Goal: Task Accomplishment & Management: Manage account settings

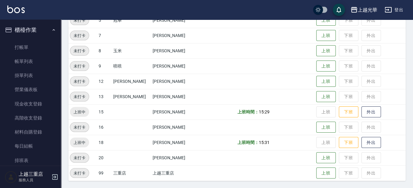
scroll to position [38, 0]
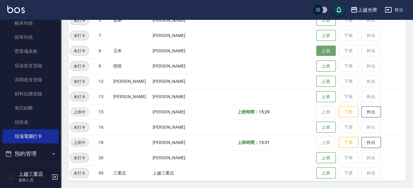
click at [320, 47] on button "上班" at bounding box center [326, 50] width 20 height 11
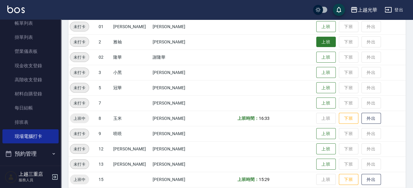
scroll to position [101, 0]
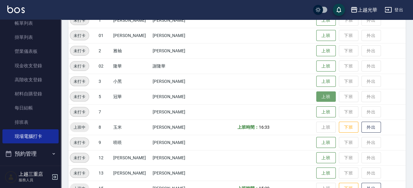
click at [316, 93] on button "上班" at bounding box center [326, 96] width 20 height 11
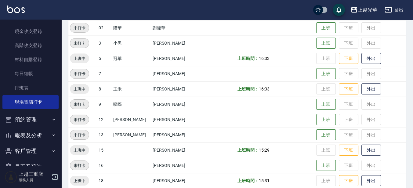
scroll to position [88, 0]
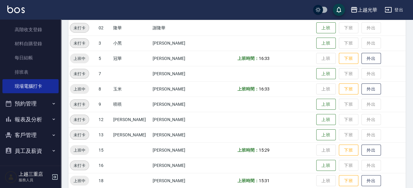
click at [43, 120] on button "報表及分析" at bounding box center [30, 119] width 56 height 16
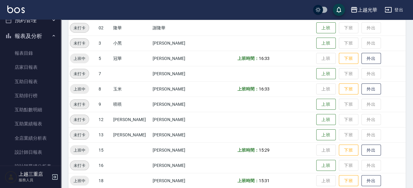
scroll to position [203, 0]
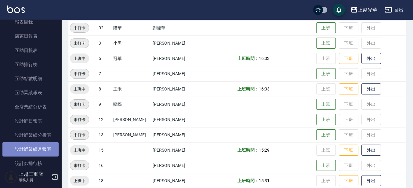
click at [39, 150] on link "設計師業績月報表" at bounding box center [30, 149] width 56 height 14
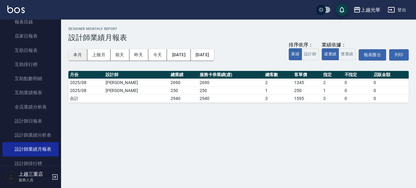
click at [81, 56] on button "本月" at bounding box center [77, 54] width 19 height 11
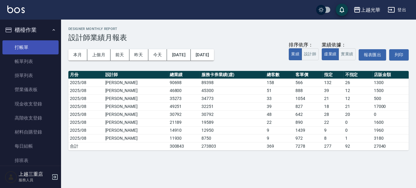
click at [29, 46] on link "打帳單" at bounding box center [30, 47] width 56 height 14
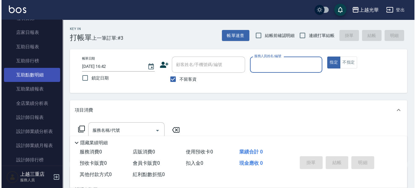
scroll to position [267, 0]
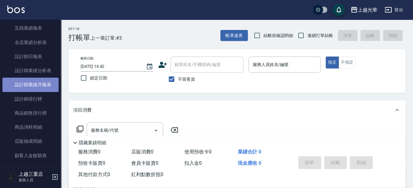
click at [34, 80] on link "設計師業績月報表" at bounding box center [30, 84] width 56 height 14
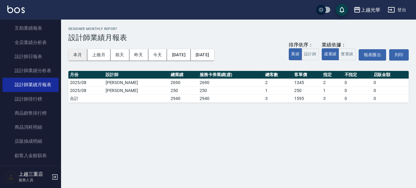
click at [76, 53] on button "本月" at bounding box center [77, 54] width 19 height 11
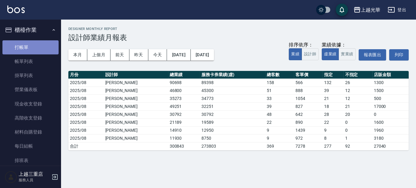
click at [36, 49] on link "打帳單" at bounding box center [30, 47] width 56 height 14
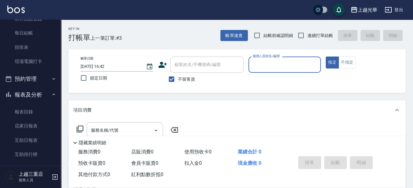
scroll to position [229, 0]
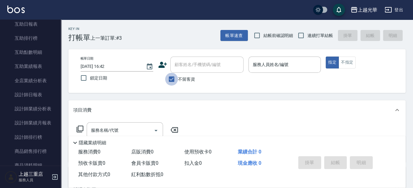
click at [166, 79] on input "不留客資" at bounding box center [171, 79] width 13 height 13
checkbox input "false"
click at [179, 71] on div "顧客姓名/手機號碼/編號" at bounding box center [206, 64] width 73 height 16
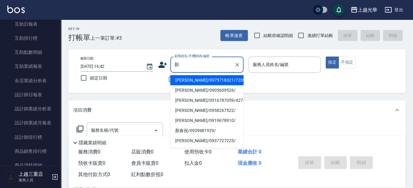
click at [210, 83] on li "[PERSON_NAME]/0975718321/720911" at bounding box center [206, 80] width 73 height 10
type input "[PERSON_NAME]/0975718321/720911"
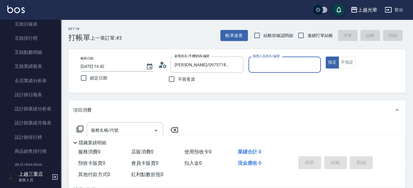
type input "雅袖-2"
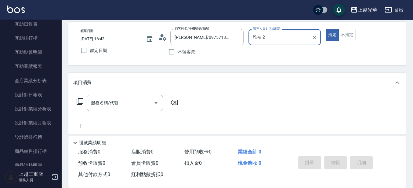
scroll to position [38, 0]
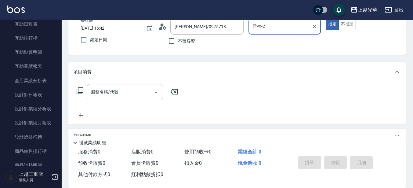
click at [137, 89] on input "服務名稱/代號" at bounding box center [120, 92] width 62 height 11
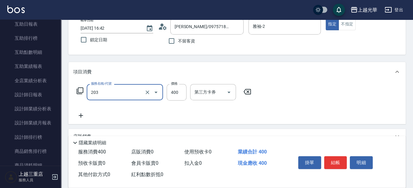
type input "指定單剪(203)"
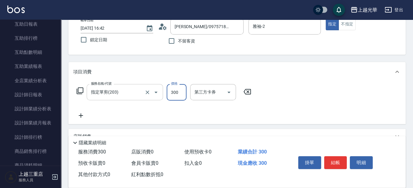
type input "300"
click at [339, 162] on button "結帳" at bounding box center [335, 162] width 23 height 13
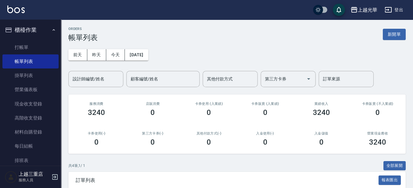
click at [75, 79] on input "設計師編號/姓名" at bounding box center [95, 79] width 49 height 11
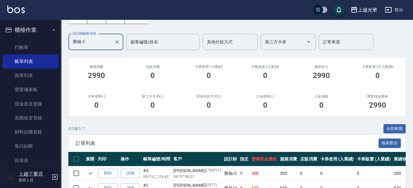
scroll to position [76, 0]
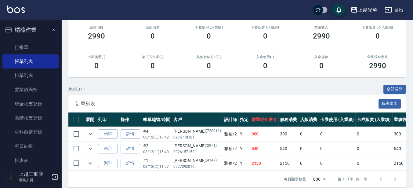
type input "雅袖-2"
click at [23, 12] on img at bounding box center [15, 9] width 17 height 8
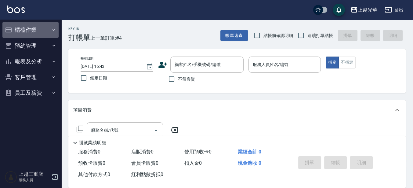
click at [35, 32] on button "櫃檯作業" at bounding box center [30, 30] width 56 height 16
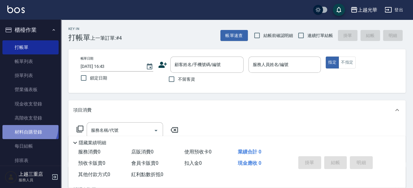
click at [28, 127] on link "材料自購登錄" at bounding box center [30, 132] width 56 height 14
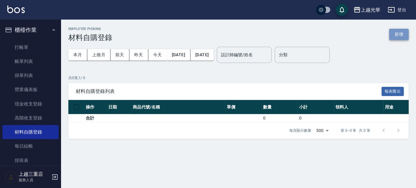
click at [394, 33] on button "新增" at bounding box center [399, 34] width 20 height 11
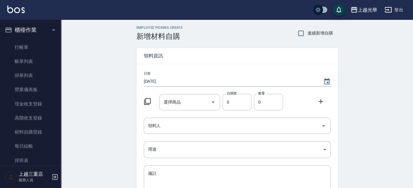
click at [150, 99] on icon at bounding box center [147, 101] width 7 height 7
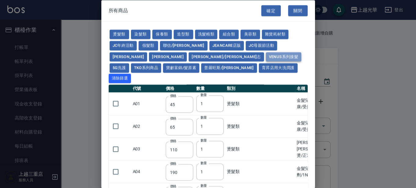
click at [266, 52] on button "Venus系列接髮" at bounding box center [283, 56] width 35 height 9
type input "50"
type input "58"
type input "64"
type input "74"
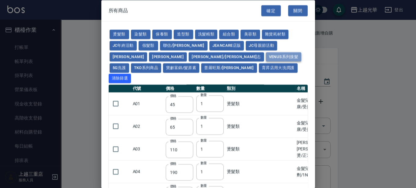
type input "84"
type input "100"
type input "40"
type input "48"
type input "54"
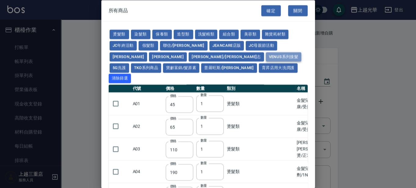
type input "60"
type input "72"
type input "60"
type input "68"
type input "78"
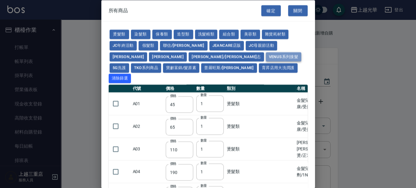
type input "86"
type input "96"
type input "106"
type input "90"
type input "100"
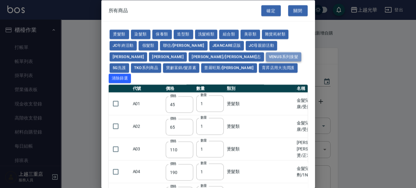
type input "110"
type input "120"
type input "134"
type input "112"
type input "124"
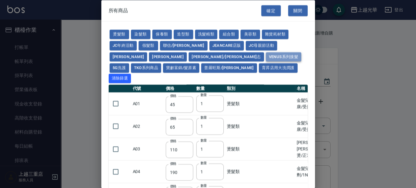
type input "136"
type input "148"
type input "164"
type input "115"
type input "130"
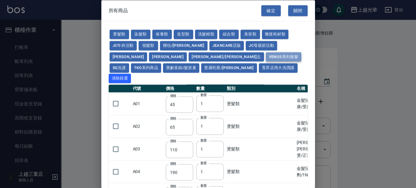
type input "145"
type input "160"
type input "175"
type input "195"
type input "100"
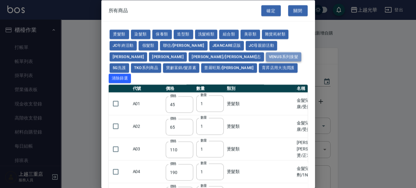
type input "115"
type input "120"
type input "125"
type input "140"
type input "158"
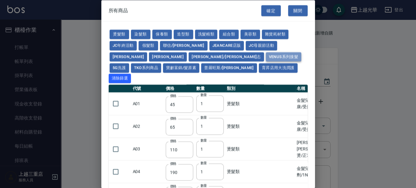
type input "87"
type input "97"
type input "107"
type input "117"
type input "127"
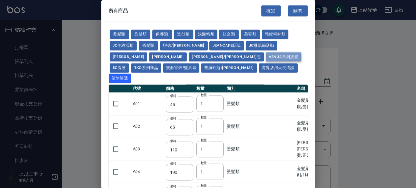
type input "140"
type input "90"
type input "100"
type input "110"
type input "120"
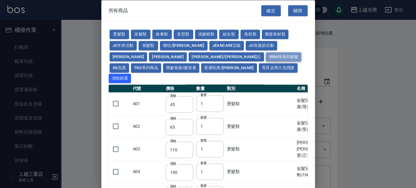
type input "130"
type input "144"
type input "120"
type input "135"
type input "150"
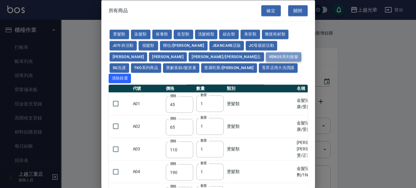
type input "165"
type input "180"
type input "200"
type input "135"
type input "150"
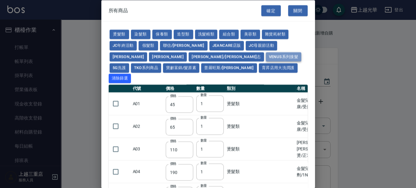
type input "165"
type input "180"
type input "195"
type input "215"
type input "96"
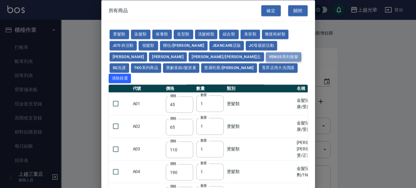
type input "104"
type input "112"
type input "120"
type input "132"
type input "116"
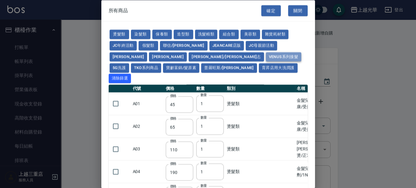
type input "124"
type input "132"
type input "140"
type input "152"
type input "120"
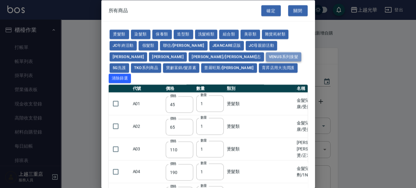
type input "128"
type input "136"
type input "144"
type input "156"
type input "250"
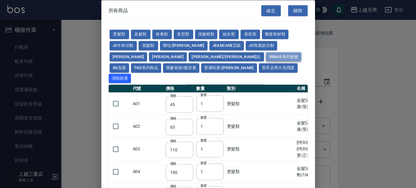
type input "250"
type input "20"
type input "40"
type input "100"
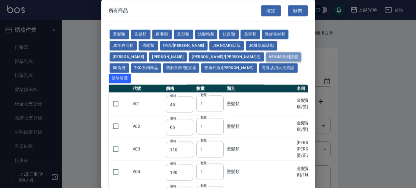
type input "300"
type input "700"
type input "450"
type input "850"
type input "380"
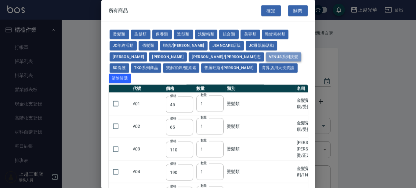
type input "430"
type input "80"
type input "90"
type input "100"
type input "110"
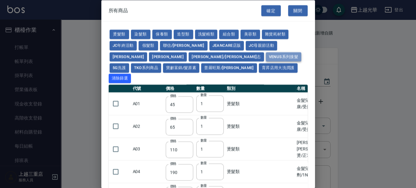
type input "120"
type input "134"
type input "90"
type input "100"
type input "110"
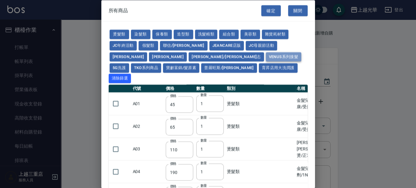
type input "120"
type input "130"
type input "144"
type input "40"
type input "43"
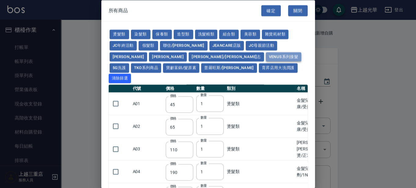
type input "44"
type input "47"
type input "55"
type input "34"
type input "37"
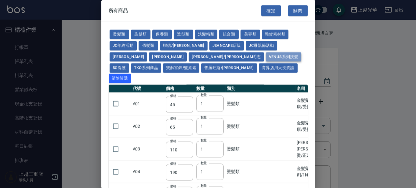
type input "39"
type input "42"
type input "45"
type input "50"
type input "53"
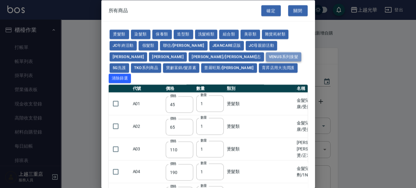
type input "55"
type input "58"
type input "65"
type input "87"
type input "97"
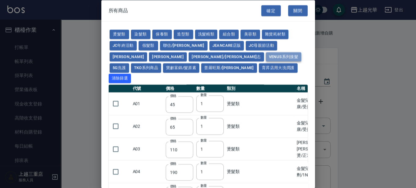
type input "107"
type input "117"
type input "127"
type input "140"
type input "150"
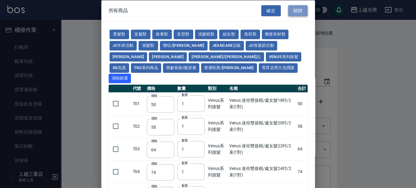
click at [296, 9] on button "關閉" at bounding box center [298, 10] width 20 height 11
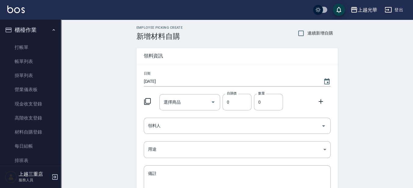
click at [147, 103] on icon at bounding box center [147, 101] width 7 height 7
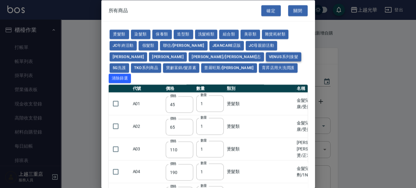
click at [266, 54] on button "Venus系列接髮" at bounding box center [283, 56] width 35 height 9
type input "50"
type input "58"
type input "64"
type input "74"
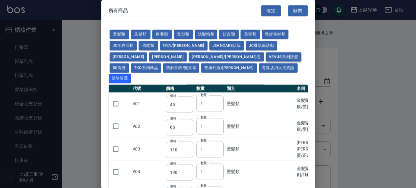
type input "84"
type input "100"
type input "40"
type input "48"
type input "54"
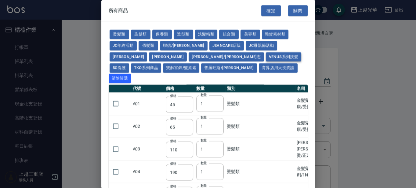
type input "60"
type input "72"
type input "60"
type input "68"
type input "78"
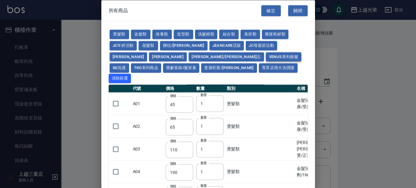
type input "86"
type input "96"
type input "106"
type input "90"
type input "100"
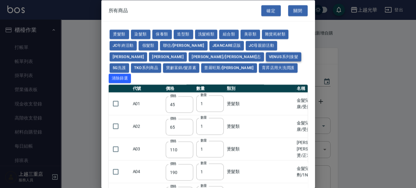
type input "110"
type input "120"
type input "134"
type input "112"
type input "124"
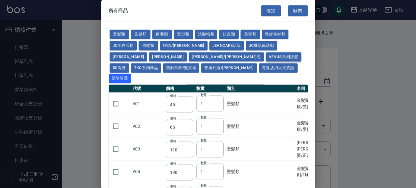
type input "136"
type input "148"
type input "164"
type input "115"
type input "130"
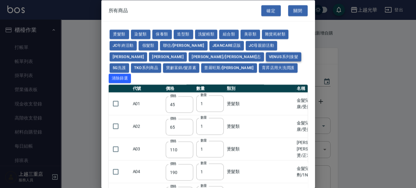
type input "145"
type input "160"
type input "175"
type input "195"
type input "100"
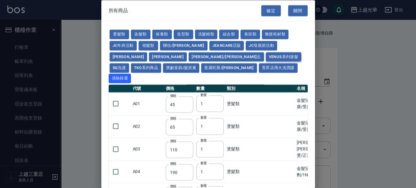
type input "115"
type input "120"
type input "125"
type input "140"
type input "158"
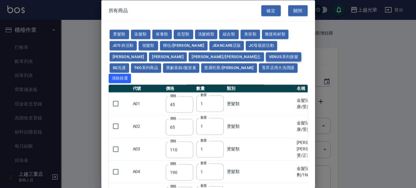
type input "87"
type input "97"
type input "107"
type input "117"
type input "127"
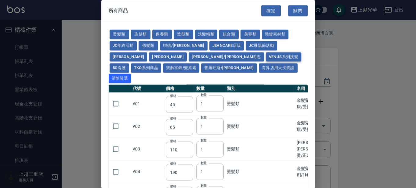
type input "140"
type input "90"
type input "100"
type input "110"
type input "120"
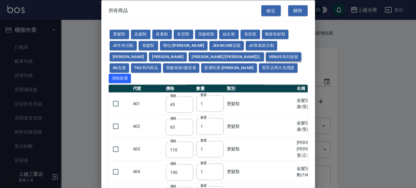
type input "130"
type input "144"
type input "120"
type input "135"
type input "150"
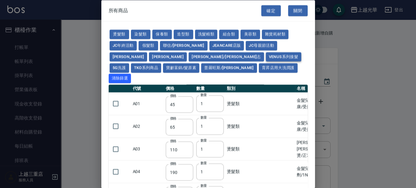
type input "165"
type input "180"
type input "200"
type input "135"
type input "150"
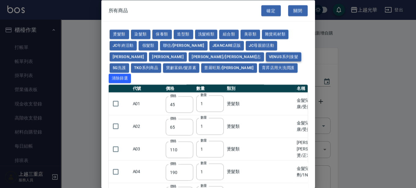
type input "165"
type input "180"
type input "195"
type input "215"
type input "96"
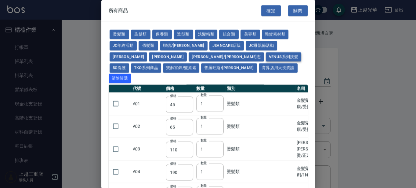
type input "104"
type input "112"
type input "120"
type input "132"
type input "116"
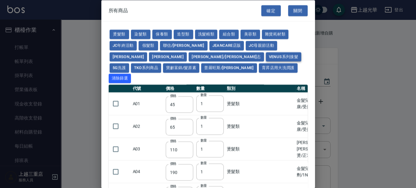
type input "124"
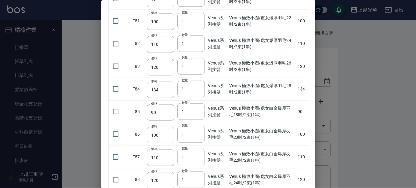
scroll to position [2173, 0]
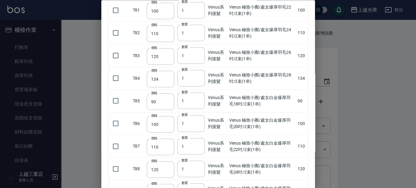
click at [84, 22] on div at bounding box center [208, 94] width 416 height 188
click at [54, 37] on div at bounding box center [208, 94] width 416 height 188
click at [364, 93] on div at bounding box center [208, 94] width 416 height 188
drag, startPoint x: 364, startPoint y: 93, endPoint x: 369, endPoint y: 88, distance: 7.1
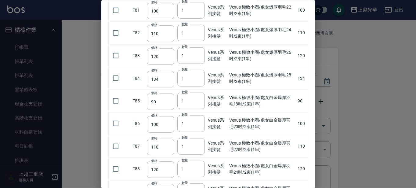
click at [365, 93] on div at bounding box center [208, 94] width 416 height 188
drag, startPoint x: 374, startPoint y: 82, endPoint x: 377, endPoint y: 39, distance: 43.1
click at [377, 39] on div at bounding box center [208, 94] width 416 height 188
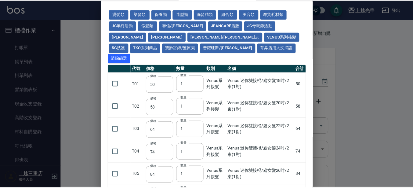
scroll to position [0, 0]
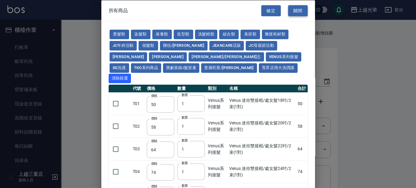
click at [300, 10] on button "關閉" at bounding box center [298, 10] width 20 height 11
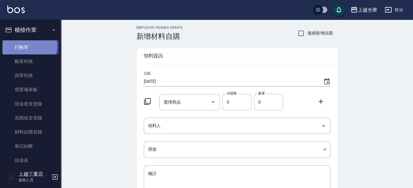
click at [28, 46] on link "打帳單" at bounding box center [30, 47] width 56 height 14
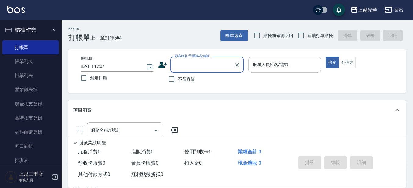
click at [301, 68] on input "服務人員姓名/編號" at bounding box center [284, 64] width 67 height 11
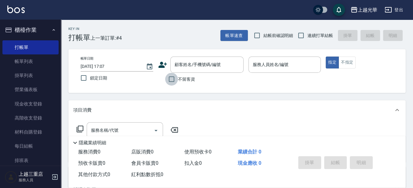
click at [170, 75] on input "不留客資" at bounding box center [171, 79] width 13 height 13
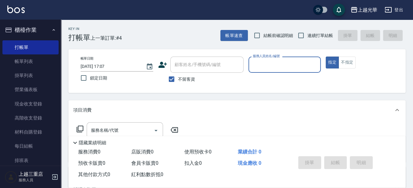
click at [304, 70] on input "服務人員姓名/編號" at bounding box center [284, 64] width 67 height 11
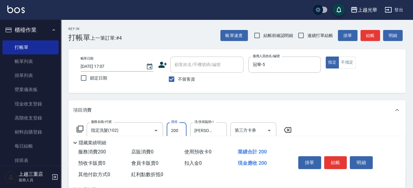
click at [181, 129] on input "200" at bounding box center [177, 130] width 20 height 16
click at [329, 165] on button "結帳" at bounding box center [335, 162] width 23 height 13
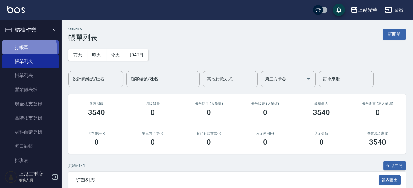
click at [23, 50] on link "打帳單" at bounding box center [30, 47] width 56 height 14
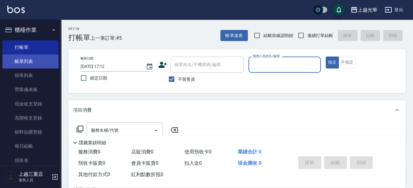
click at [42, 59] on link "帳單列表" at bounding box center [30, 61] width 56 height 14
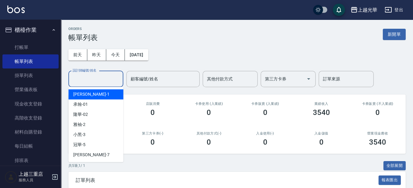
click at [116, 78] on input "設計師編號/姓名" at bounding box center [95, 79] width 49 height 11
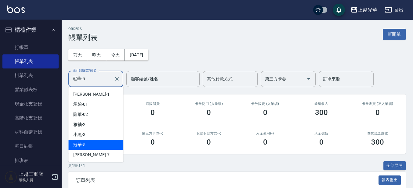
drag, startPoint x: 106, startPoint y: 74, endPoint x: 0, endPoint y: 108, distance: 111.6
click at [0, 93] on html "上越光華 登出 櫃檯作業 打帳單 帳單列表 掛單列表 營業儀表板 現金收支登錄 高階收支登錄 材料自購登錄 每日結帳 排班表 現場電腦打卡 預約管理 預約管理…" at bounding box center [206, 120] width 413 height 241
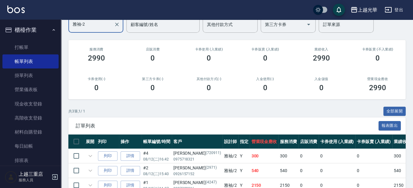
scroll to position [76, 0]
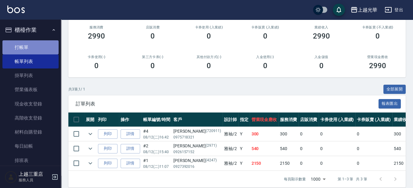
click at [42, 48] on link "打帳單" at bounding box center [30, 47] width 56 height 14
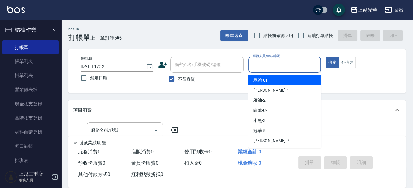
click at [304, 70] on input "服務人員姓名/編號" at bounding box center [284, 64] width 67 height 11
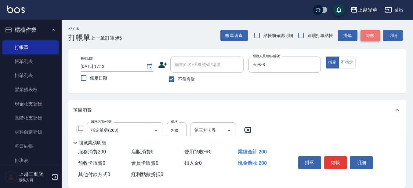
click at [379, 37] on button "結帳" at bounding box center [370, 35] width 20 height 11
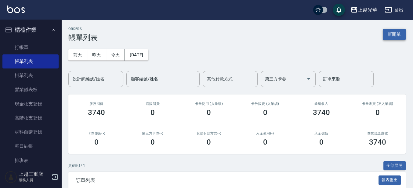
click at [391, 31] on button "新開單" at bounding box center [394, 34] width 23 height 11
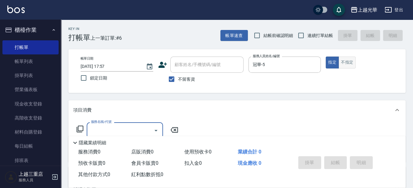
click at [344, 60] on button "不指定" at bounding box center [346, 62] width 17 height 12
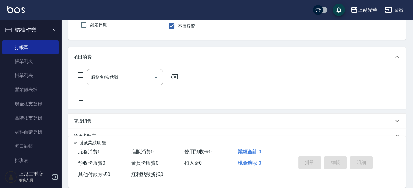
scroll to position [76, 0]
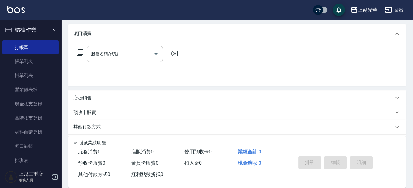
click at [113, 54] on input "服務名稱/代號" at bounding box center [120, 54] width 62 height 11
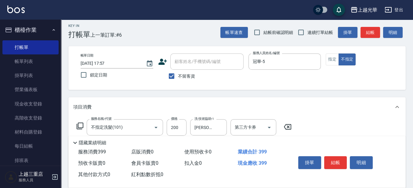
scroll to position [0, 0]
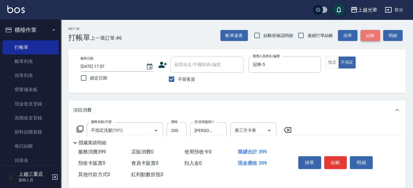
click at [371, 34] on button "結帳" at bounding box center [370, 35] width 20 height 11
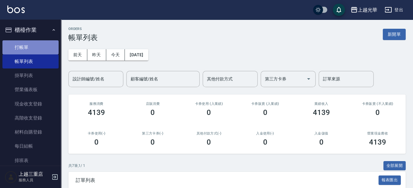
click at [38, 50] on link "打帳單" at bounding box center [30, 47] width 56 height 14
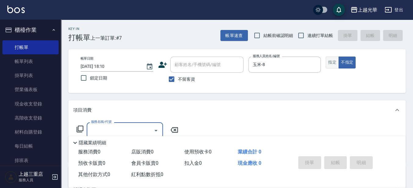
click at [331, 65] on button "指定" at bounding box center [331, 62] width 13 height 12
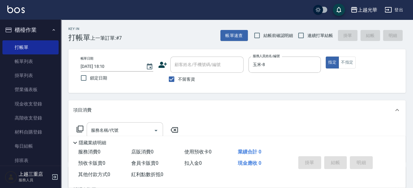
click at [131, 125] on input "服務名稱/代號" at bounding box center [120, 130] width 62 height 11
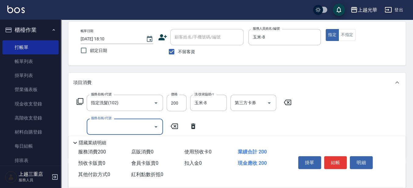
scroll to position [38, 0]
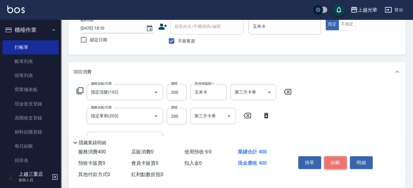
click at [343, 161] on button "結帳" at bounding box center [335, 162] width 23 height 13
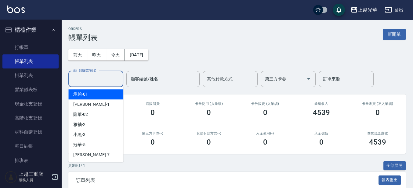
drag, startPoint x: 103, startPoint y: 77, endPoint x: 99, endPoint y: 38, distance: 39.9
click at [103, 77] on input "設計師編號/姓名" at bounding box center [95, 79] width 49 height 11
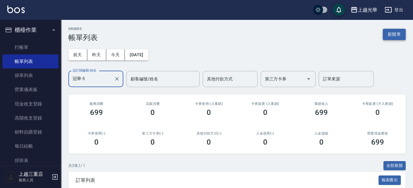
click at [394, 34] on button "新開單" at bounding box center [394, 34] width 23 height 11
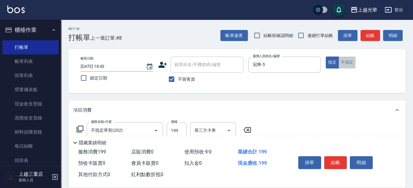
click at [341, 67] on button "不指定" at bounding box center [346, 62] width 17 height 12
click at [368, 39] on button "結帳" at bounding box center [370, 35] width 20 height 11
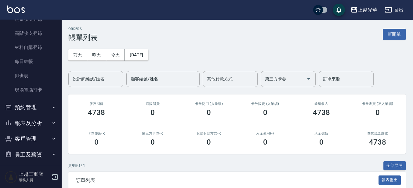
scroll to position [88, 0]
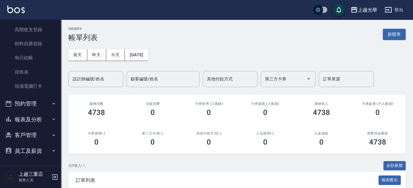
click at [38, 118] on button "報表及分析" at bounding box center [30, 119] width 56 height 16
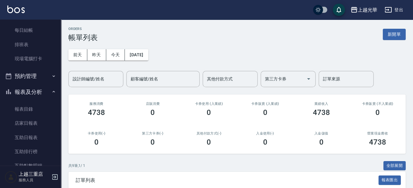
scroll to position [126, 0]
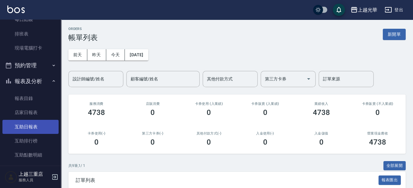
click at [39, 123] on link "互助日報表" at bounding box center [30, 127] width 56 height 14
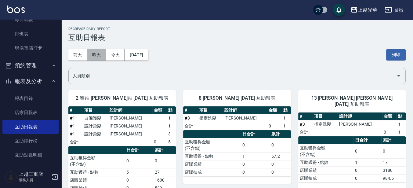
click at [104, 54] on button "昨天" at bounding box center [96, 54] width 19 height 11
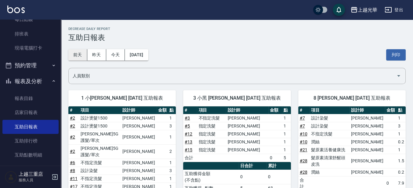
click at [79, 56] on button "前天" at bounding box center [77, 54] width 19 height 11
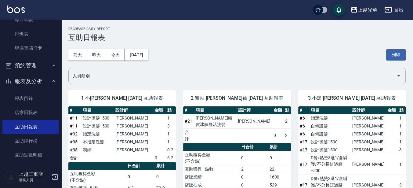
click at [137, 60] on div "[DATE] [DATE] [DATE] [DATE] 列印" at bounding box center [236, 55] width 337 height 26
click at [140, 50] on button "[DATE]" at bounding box center [136, 54] width 23 height 11
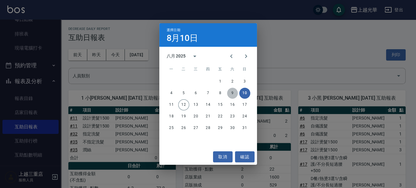
click at [232, 92] on button "9" at bounding box center [232, 93] width 11 height 11
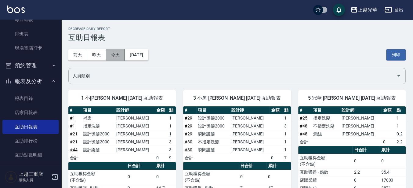
click at [114, 52] on button "今天" at bounding box center [115, 54] width 19 height 11
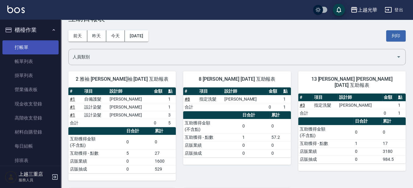
click at [29, 40] on link "打帳單" at bounding box center [30, 47] width 56 height 14
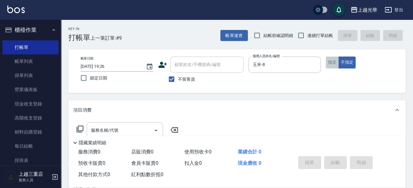
click at [331, 63] on button "指定" at bounding box center [331, 62] width 13 height 12
click at [121, 133] on input "服務名稱/代號" at bounding box center [120, 130] width 62 height 11
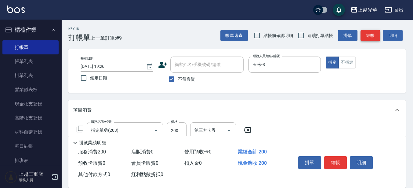
click at [371, 38] on button "結帳" at bounding box center [370, 35] width 20 height 11
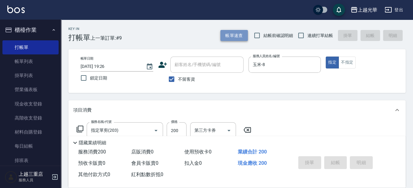
click at [237, 30] on button "帳單速查" at bounding box center [233, 35] width 27 height 11
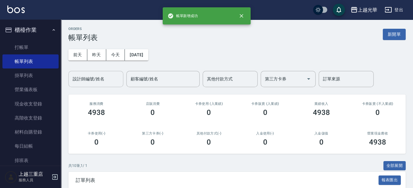
click at [70, 75] on div "設計師編號/姓名" at bounding box center [95, 79] width 55 height 16
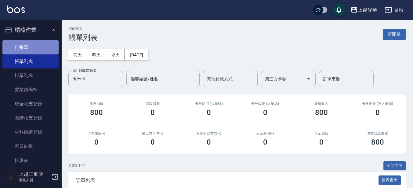
click at [33, 48] on link "打帳單" at bounding box center [30, 47] width 56 height 14
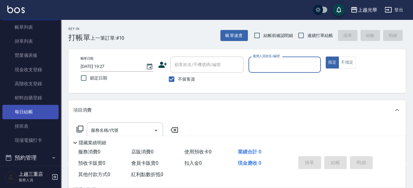
scroll to position [76, 0]
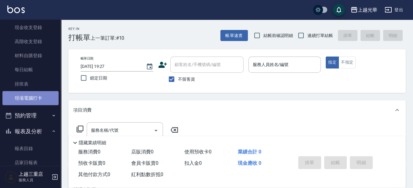
click at [32, 95] on link "現場電腦打卡" at bounding box center [30, 98] width 56 height 14
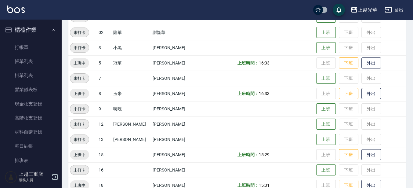
scroll to position [101, 0]
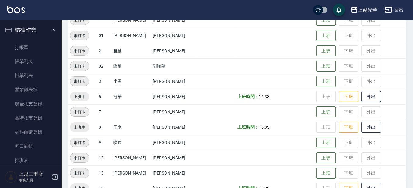
click at [40, 39] on ul "打帳單 帳單列表 掛單列表 營業儀表板 現金收支登錄 高階收支登錄 材料自購登錄 每日結帳 排班表 現場電腦打卡" at bounding box center [30, 111] width 56 height 146
click at [43, 48] on link "打帳單" at bounding box center [30, 47] width 56 height 14
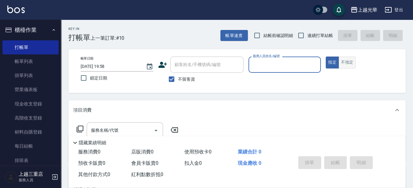
click at [341, 63] on button "不指定" at bounding box center [346, 62] width 17 height 12
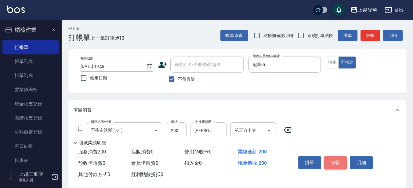
click at [335, 164] on button "結帳" at bounding box center [335, 162] width 23 height 13
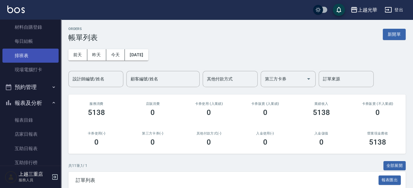
scroll to position [114, 0]
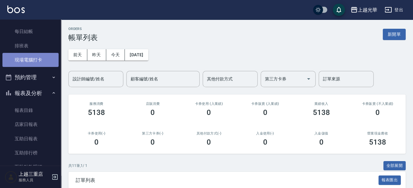
click at [41, 56] on link "現場電腦打卡" at bounding box center [30, 60] width 56 height 14
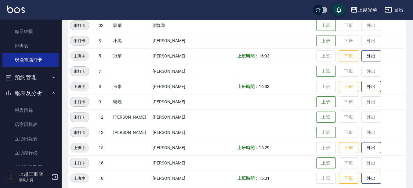
scroll to position [153, 0]
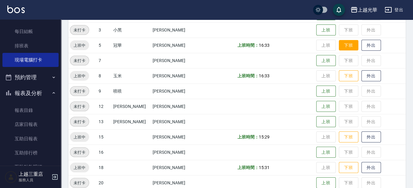
click at [341, 47] on button "下班" at bounding box center [349, 45] width 20 height 11
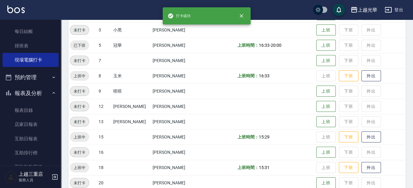
click at [337, 83] on td "上班 下班 外出" at bounding box center [359, 90] width 91 height 15
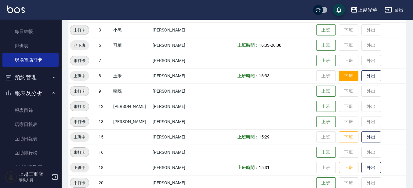
click at [339, 78] on button "下班" at bounding box center [349, 75] width 20 height 11
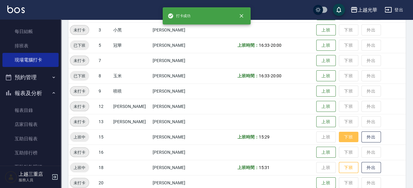
click at [339, 137] on button "下班" at bounding box center [349, 136] width 20 height 11
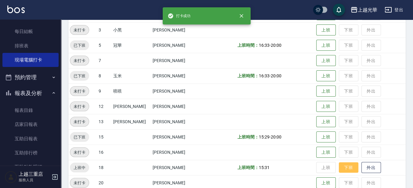
click at [344, 165] on button "下班" at bounding box center [349, 167] width 20 height 11
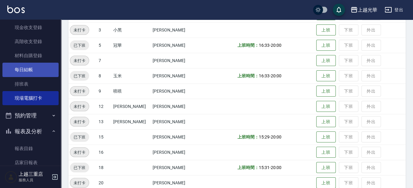
scroll to position [0, 0]
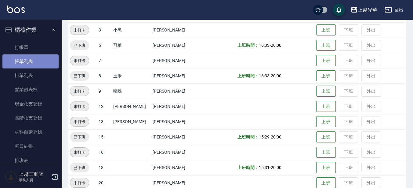
click at [36, 63] on link "帳單列表" at bounding box center [30, 61] width 56 height 14
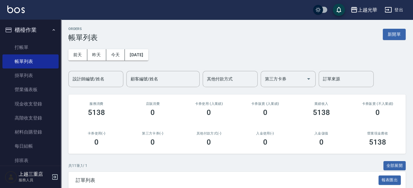
click at [102, 68] on div "[DATE] [DATE] [DATE] [DATE] 設計師編號/姓名 設計師編號/姓名 顧客編號/姓名 顧客編號/姓名 其他付款方式 其他付款方式 第三方…" at bounding box center [236, 64] width 337 height 45
click at [88, 75] on div "設計師編號/姓名 設計師編號/姓名" at bounding box center [95, 79] width 55 height 16
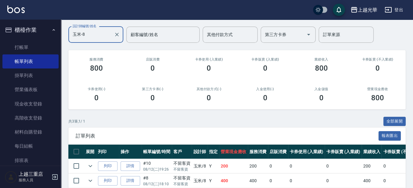
scroll to position [88, 0]
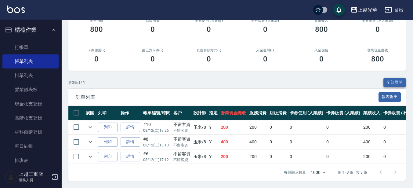
click at [387, 78] on button "全部展開" at bounding box center [394, 82] width 23 height 9
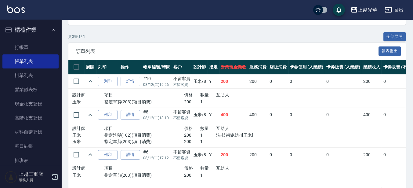
scroll to position [150, 0]
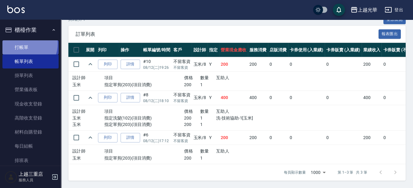
click at [24, 44] on link "打帳單" at bounding box center [30, 47] width 56 height 14
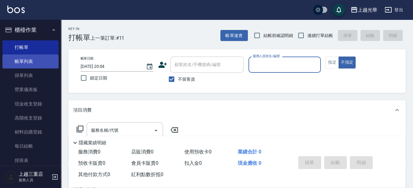
click at [29, 61] on link "帳單列表" at bounding box center [30, 61] width 56 height 14
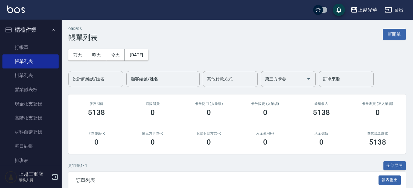
click at [79, 73] on div "設計師編號/姓名" at bounding box center [95, 79] width 55 height 16
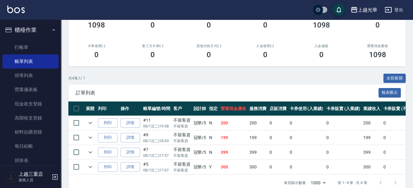
scroll to position [102, 0]
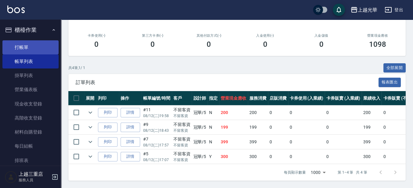
click at [39, 50] on link "打帳單" at bounding box center [30, 47] width 56 height 14
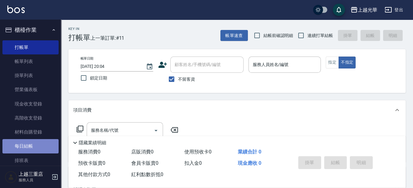
click at [31, 147] on link "每日結帳" at bounding box center [30, 146] width 56 height 14
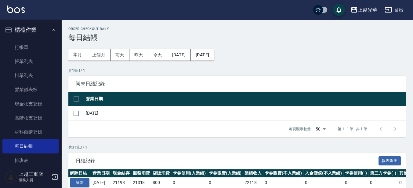
click at [78, 99] on input "checkbox" at bounding box center [76, 98] width 13 height 13
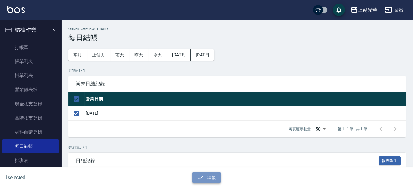
click at [211, 178] on button "結帳" at bounding box center [206, 177] width 28 height 11
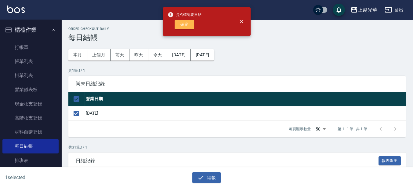
click at [184, 21] on button "確定" at bounding box center [184, 24] width 20 height 9
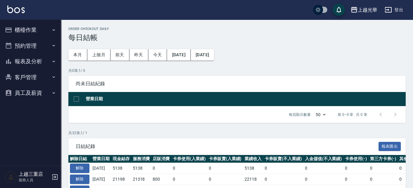
click at [41, 60] on button "報表及分析" at bounding box center [30, 61] width 56 height 16
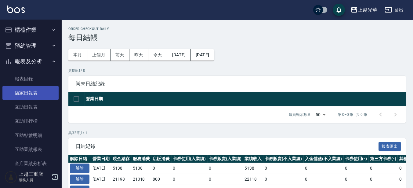
click at [31, 88] on link "店家日報表" at bounding box center [30, 93] width 56 height 14
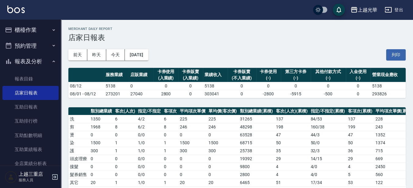
click at [41, 32] on button "櫃檯作業" at bounding box center [30, 30] width 56 height 16
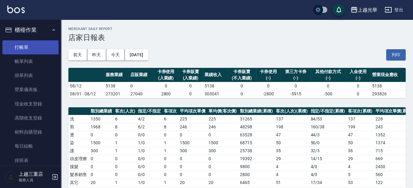
click at [39, 45] on link "打帳單" at bounding box center [30, 47] width 56 height 14
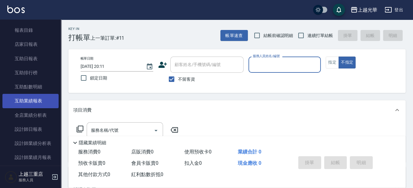
scroll to position [229, 0]
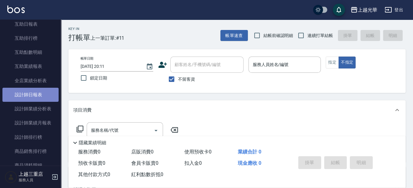
click at [43, 94] on link "設計師日報表" at bounding box center [30, 95] width 56 height 14
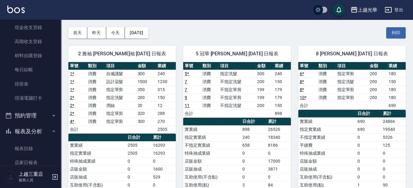
scroll to position [5, 0]
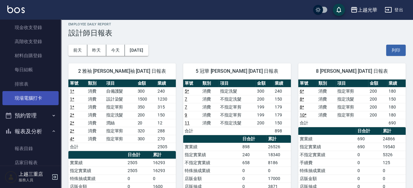
click at [38, 102] on link "現場電腦打卡" at bounding box center [30, 98] width 56 height 14
